Goal: Transaction & Acquisition: Purchase product/service

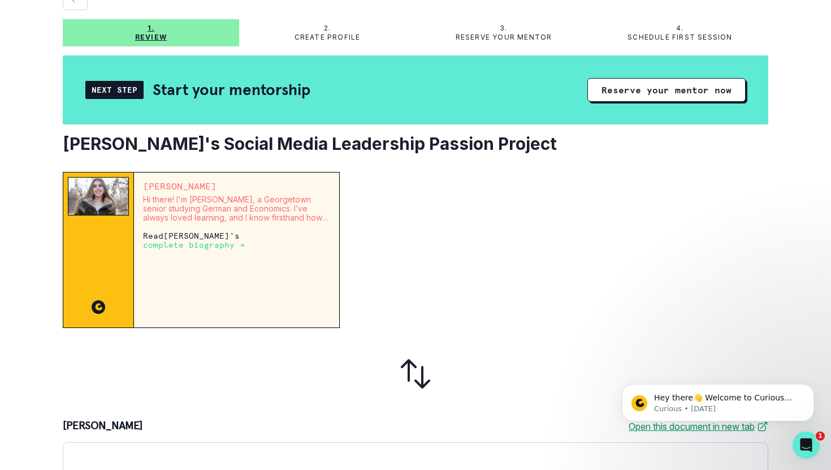
scroll to position [52, 0]
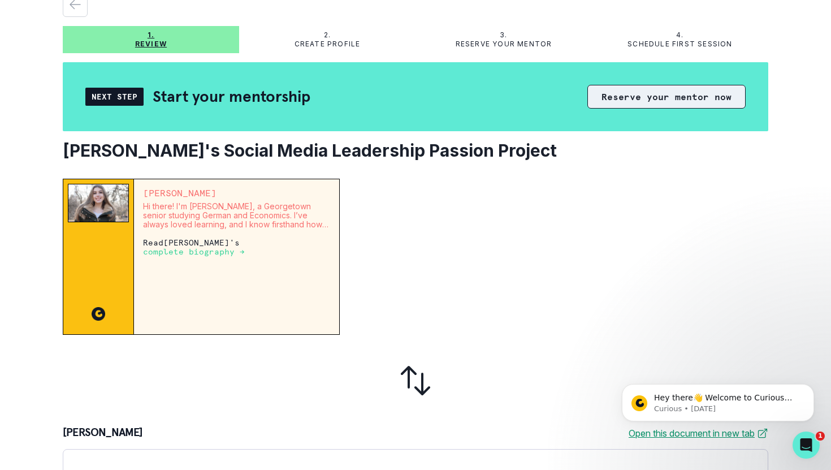
click at [681, 94] on button "Reserve your mentor now" at bounding box center [667, 97] width 158 height 24
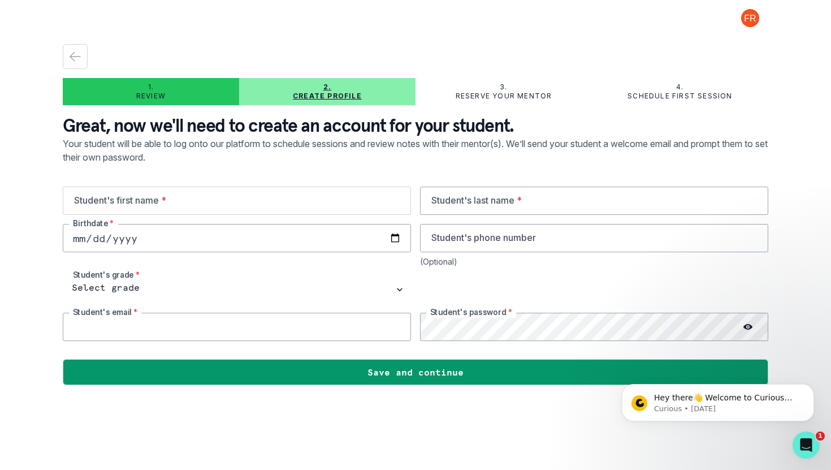
type input "[EMAIL_ADDRESS][DOMAIN_NAME]"
click at [264, 199] on input "text" at bounding box center [237, 201] width 348 height 28
type input "Lexie"
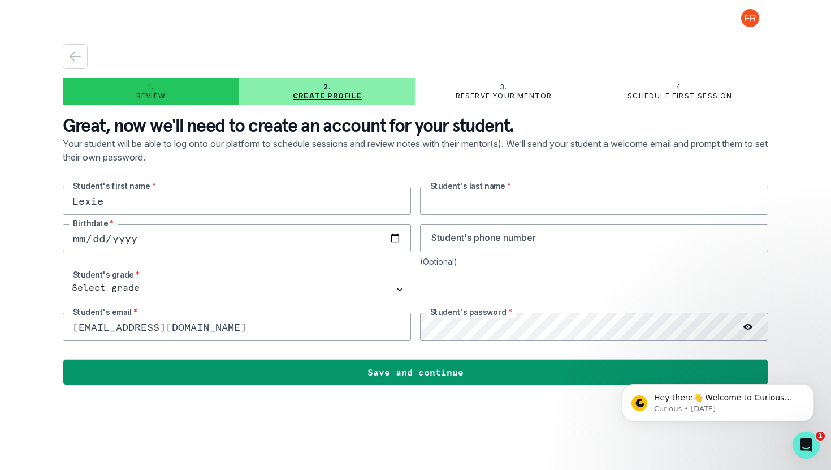
click at [512, 212] on input "text" at bounding box center [594, 201] width 348 height 28
type input "[PERSON_NAME]"
click at [182, 320] on input "[EMAIL_ADDRESS][DOMAIN_NAME]" at bounding box center [237, 327] width 348 height 28
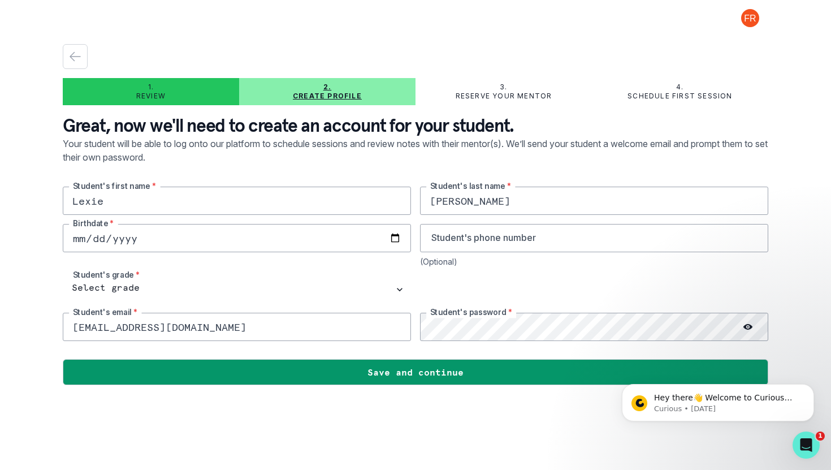
type input "[EMAIL_ADDRESS][DOMAIN_NAME]"
click at [753, 325] on div at bounding box center [748, 327] width 41 height 28
click at [747, 325] on icon at bounding box center [748, 327] width 9 height 6
click at [502, 241] on input "tel" at bounding box center [594, 238] width 348 height 28
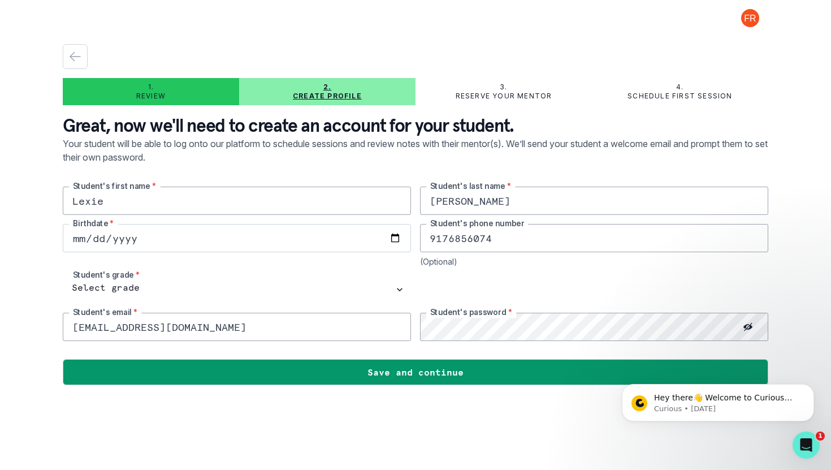
type input "9176856074"
click at [324, 243] on input "date" at bounding box center [237, 238] width 348 height 28
type input "[DATE]"
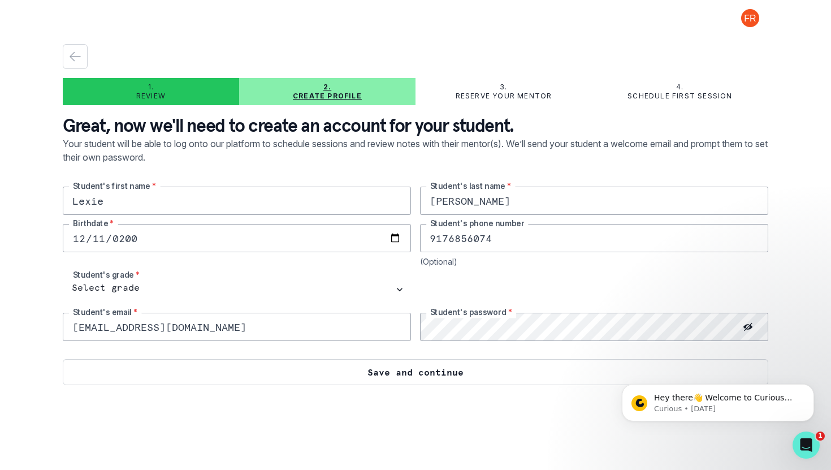
click at [334, 376] on button "Save and continue" at bounding box center [416, 372] width 706 height 26
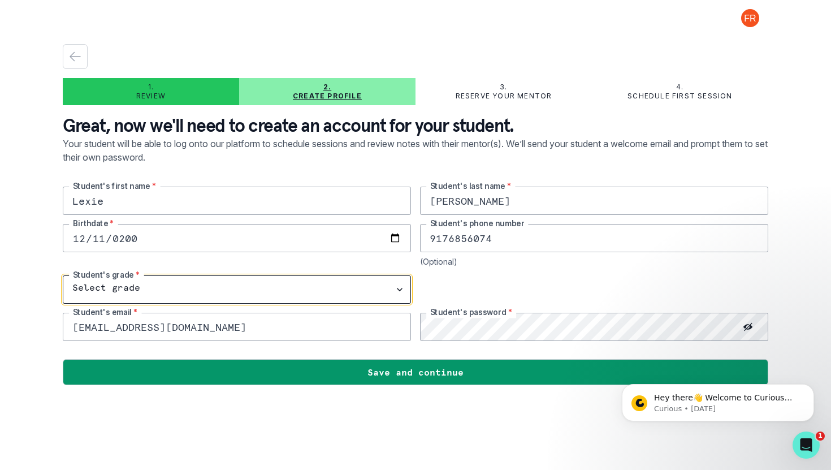
click at [284, 282] on select "Select grade 1st Grade 2nd Grade 3rd Grade 4th Grade 5th Grade 6th Grade 7th Gr…" at bounding box center [237, 289] width 348 height 28
select select "10th Grade"
click at [63, 275] on select "Select grade 1st Grade 2nd Grade 3rd Grade 4th Grade 5th Grade 6th Grade 7th Gr…" at bounding box center [237, 289] width 348 height 28
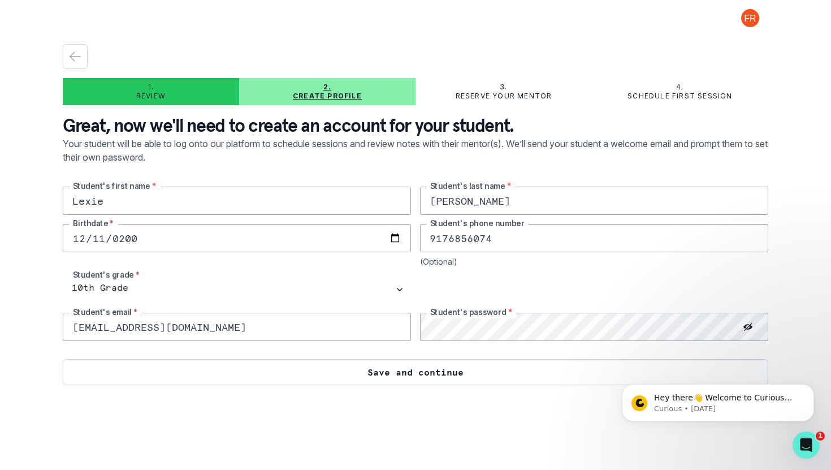
click at [332, 377] on button "Save and continue" at bounding box center [416, 372] width 706 height 26
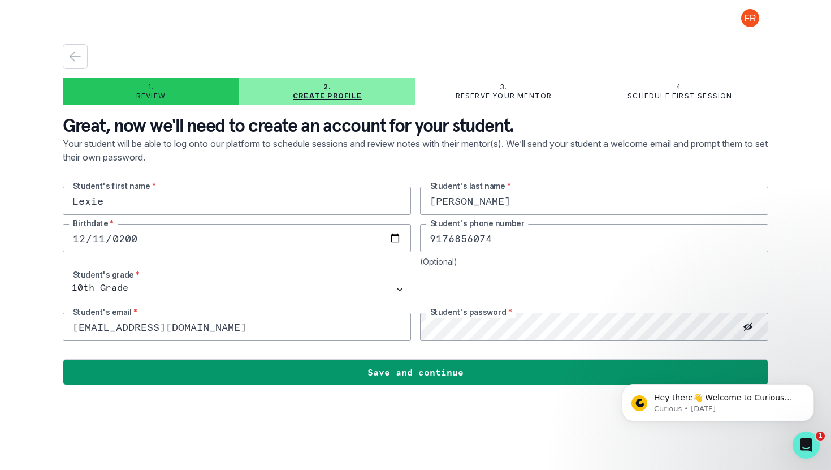
click at [747, 21] on button at bounding box center [750, 18] width 36 height 18
click at [685, 52] on button "Log out" at bounding box center [705, 47] width 126 height 20
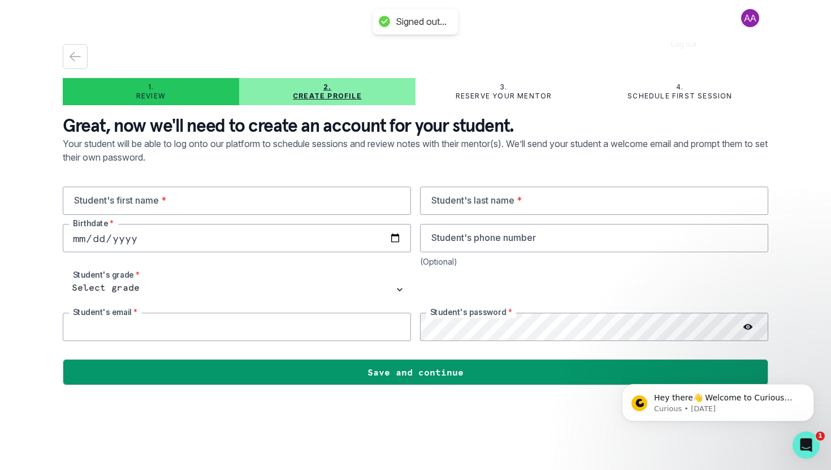
type input "[EMAIL_ADDRESS][DOMAIN_NAME]"
click at [749, 16] on button at bounding box center [750, 18] width 36 height 18
click at [697, 40] on button "Log out" at bounding box center [705, 47] width 126 height 20
click at [756, 21] on button at bounding box center [750, 18] width 36 height 18
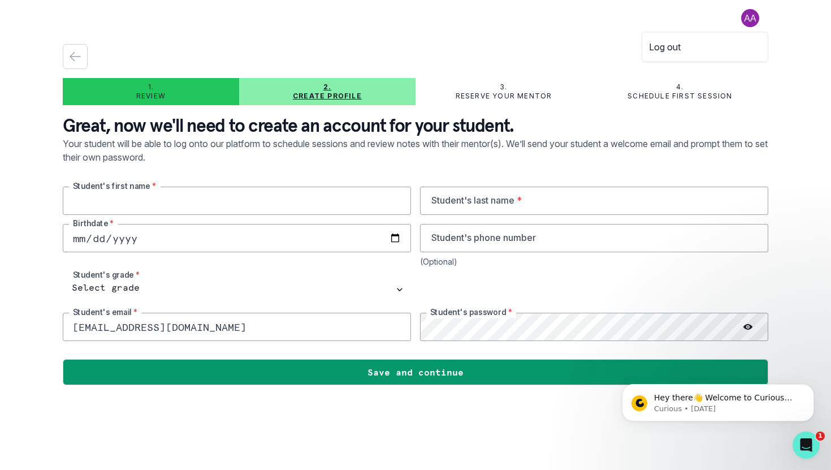
click at [320, 196] on input "text" at bounding box center [237, 201] width 348 height 28
type input "Lexie"
click at [503, 195] on input "text" at bounding box center [594, 201] width 348 height 28
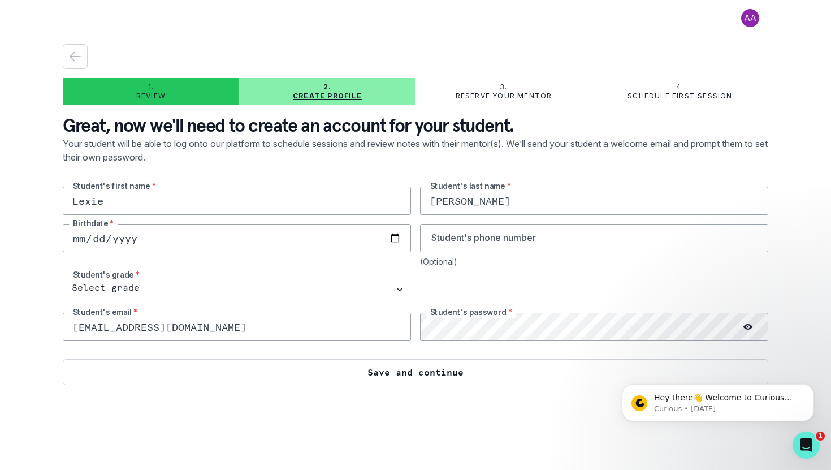
type input "[PERSON_NAME]"
click at [389, 369] on button "Save and continue" at bounding box center [416, 372] width 706 height 26
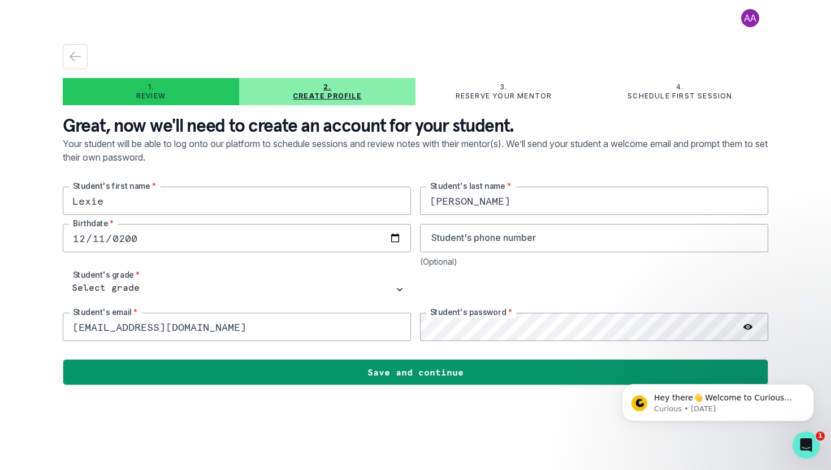
type input "[DATE]"
click at [148, 304] on div "[PERSON_NAME] Student's first name * [PERSON_NAME] Student's last name * [DEMOG…" at bounding box center [416, 264] width 706 height 154
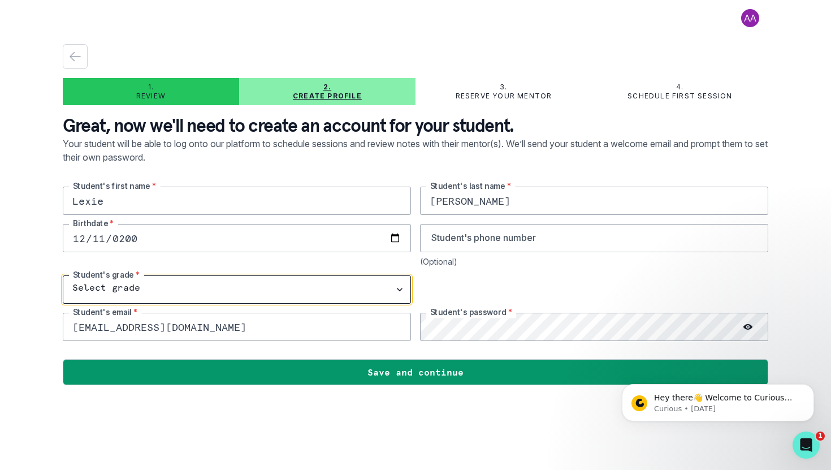
click at [148, 277] on select "Select grade 1st Grade 2nd Grade 3rd Grade 4th Grade 5th Grade 6th Grade 7th Gr…" at bounding box center [237, 289] width 348 height 28
select select "10th Grade"
click at [63, 275] on select "Select grade 1st Grade 2nd Grade 3rd Grade 4th Grade 5th Grade 6th Grade 7th Gr…" at bounding box center [237, 289] width 348 height 28
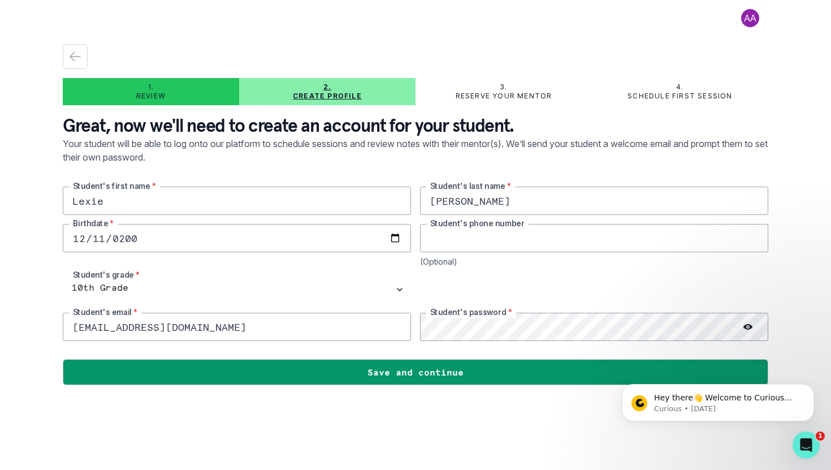
click at [451, 236] on input "tel" at bounding box center [594, 238] width 348 height 28
type input "9176856074"
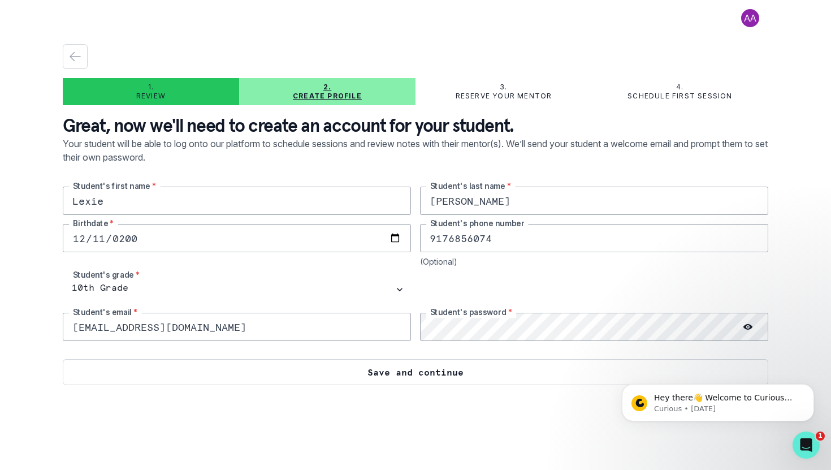
click at [424, 378] on button "Save and continue" at bounding box center [416, 372] width 706 height 26
